Goal: Task Accomplishment & Management: Manage account settings

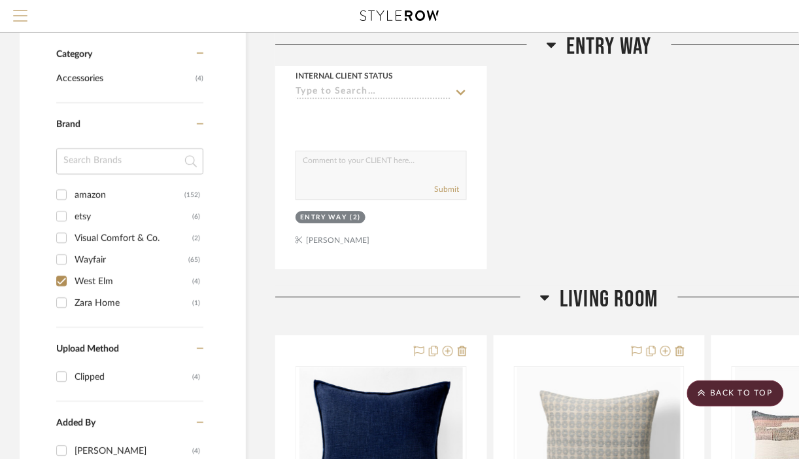
click at [27, 14] on button "Menu" at bounding box center [20, 16] width 41 height 32
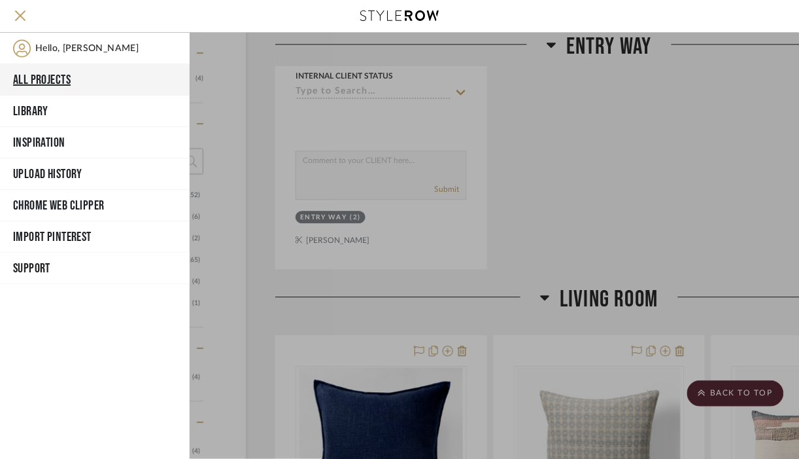
click at [27, 80] on button "All Projects" at bounding box center [95, 79] width 190 height 31
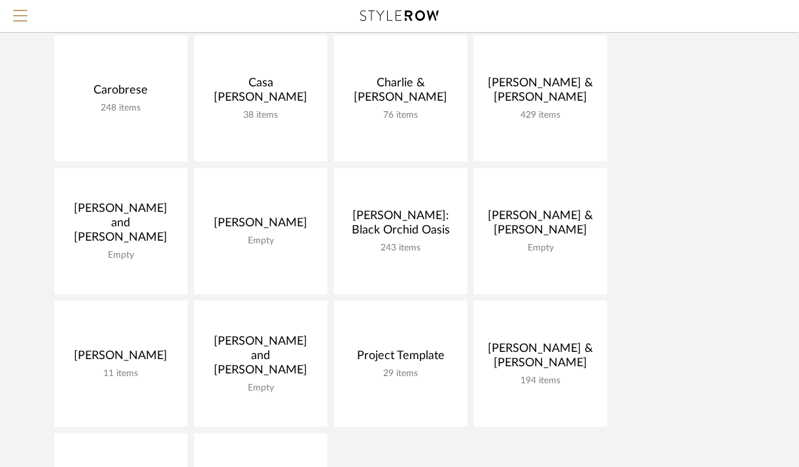
scroll to position [152, 0]
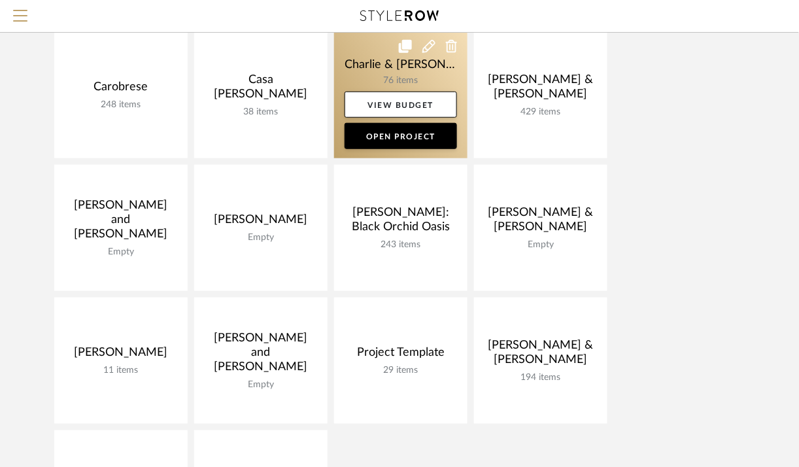
click at [427, 47] on icon at bounding box center [429, 46] width 13 height 13
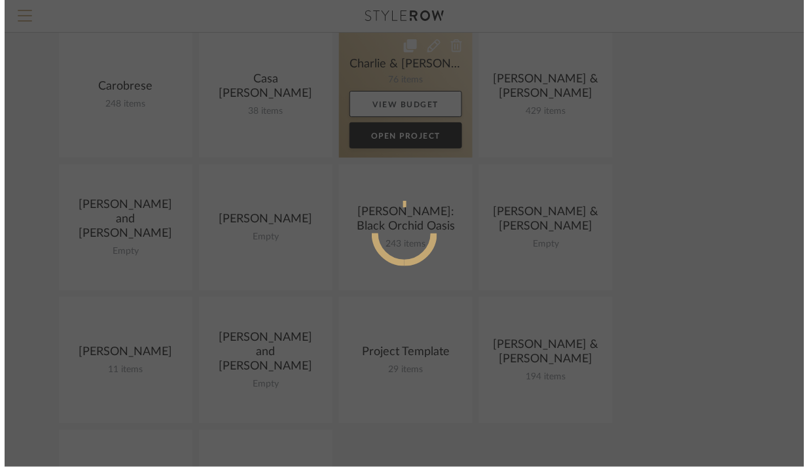
scroll to position [0, 0]
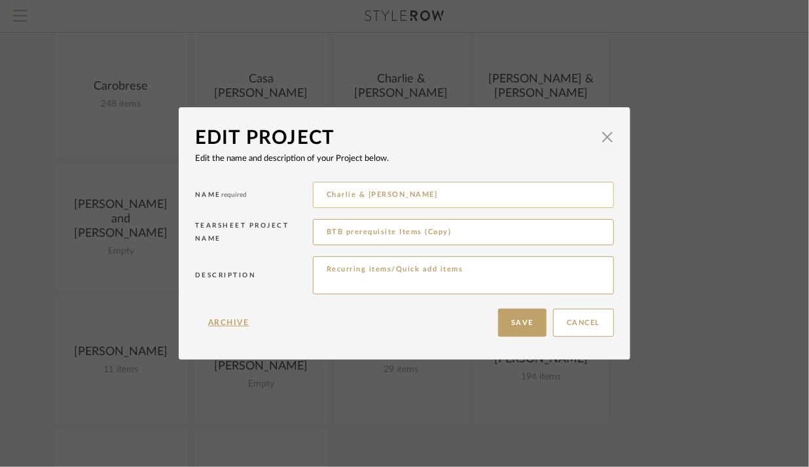
click at [351, 195] on input "Charlie & [PERSON_NAME]" at bounding box center [463, 195] width 301 height 26
click at [385, 198] on input "[PERSON_NAME] & [PERSON_NAME]" at bounding box center [463, 195] width 301 height 26
click at [386, 198] on input "[PERSON_NAME] & [PERSON_NAME]" at bounding box center [463, 195] width 301 height 26
type input "[PERSON_NAME] & [PERSON_NAME]"
click at [506, 321] on button "Save" at bounding box center [522, 323] width 48 height 28
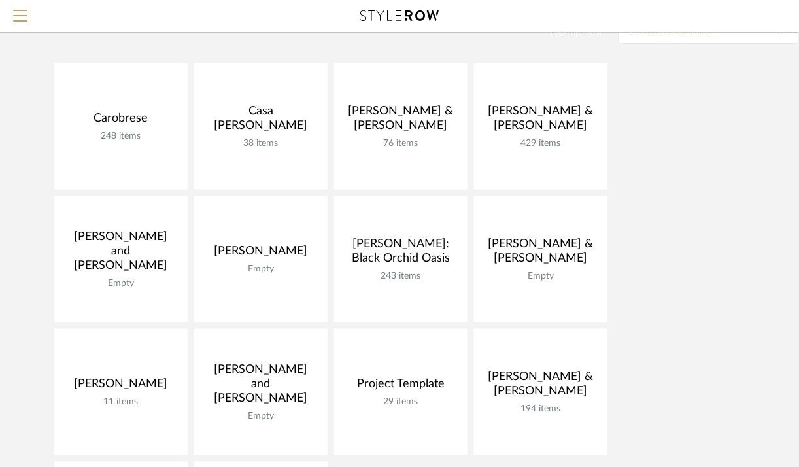
scroll to position [122, 0]
